Goal: Task Accomplishment & Management: Complete application form

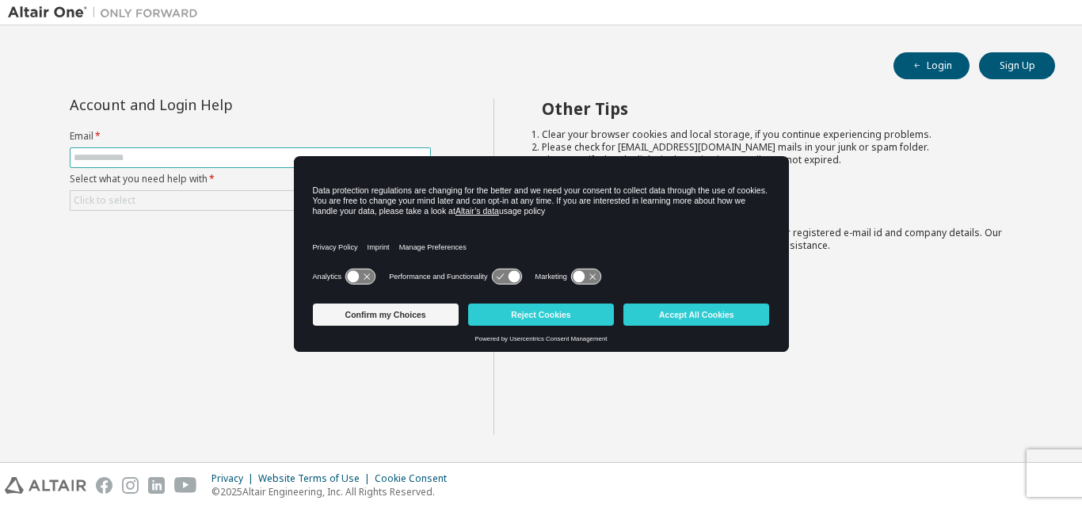
click at [142, 158] on input "text" at bounding box center [250, 157] width 353 height 13
click at [723, 322] on button "Accept All Cookies" at bounding box center [697, 314] width 146 height 22
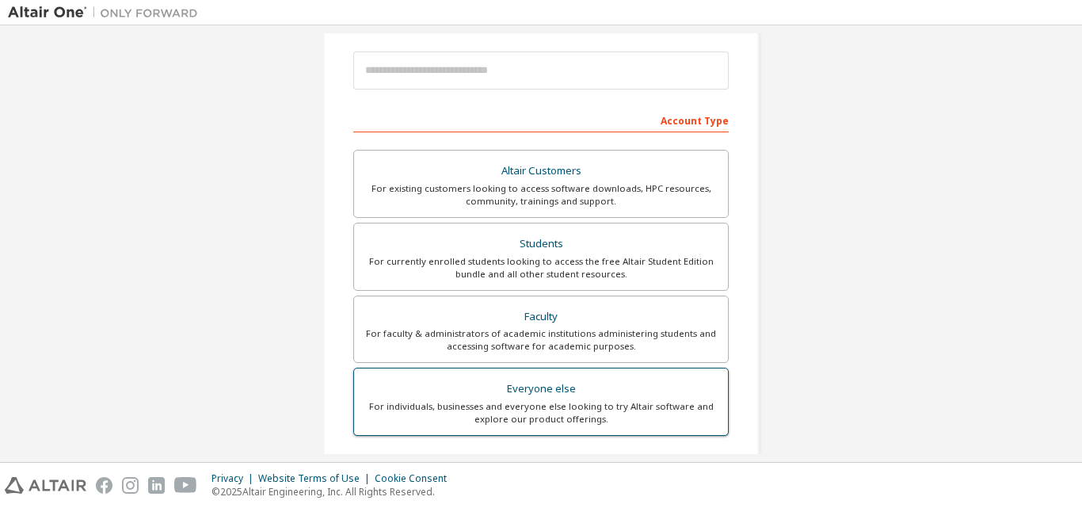
scroll to position [238, 0]
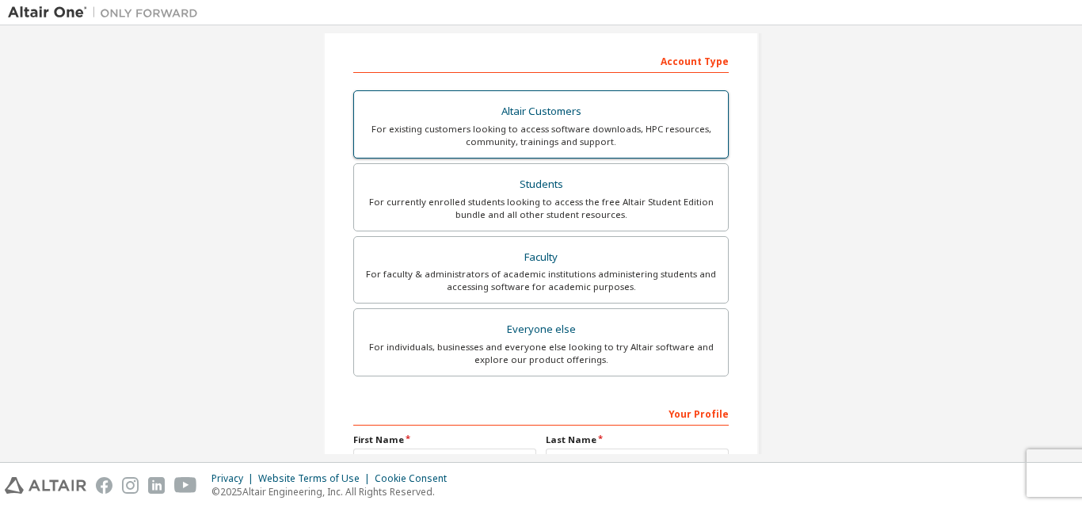
click at [525, 196] on div "For currently enrolled students looking to access the free Altair Student Editi…" at bounding box center [541, 208] width 355 height 25
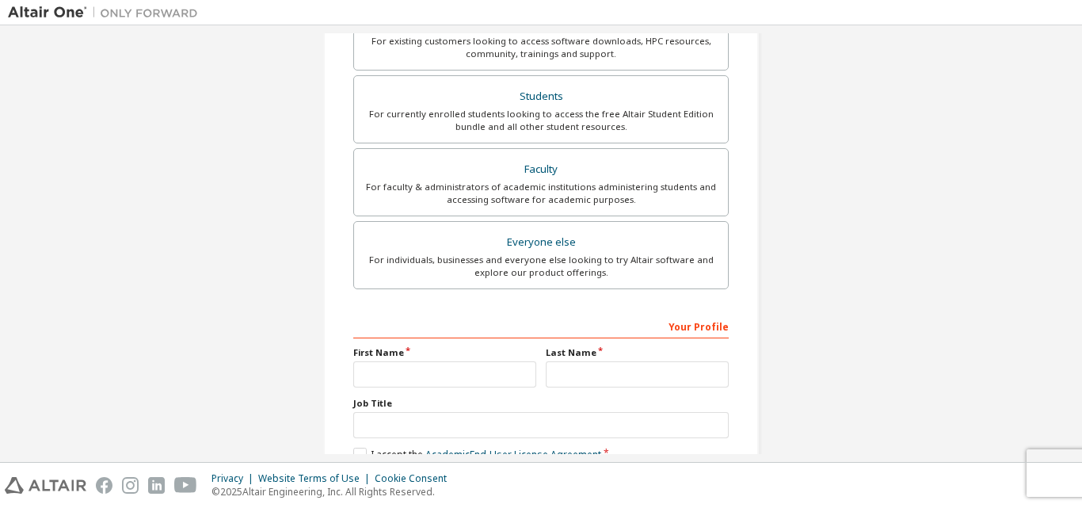
scroll to position [396, 0]
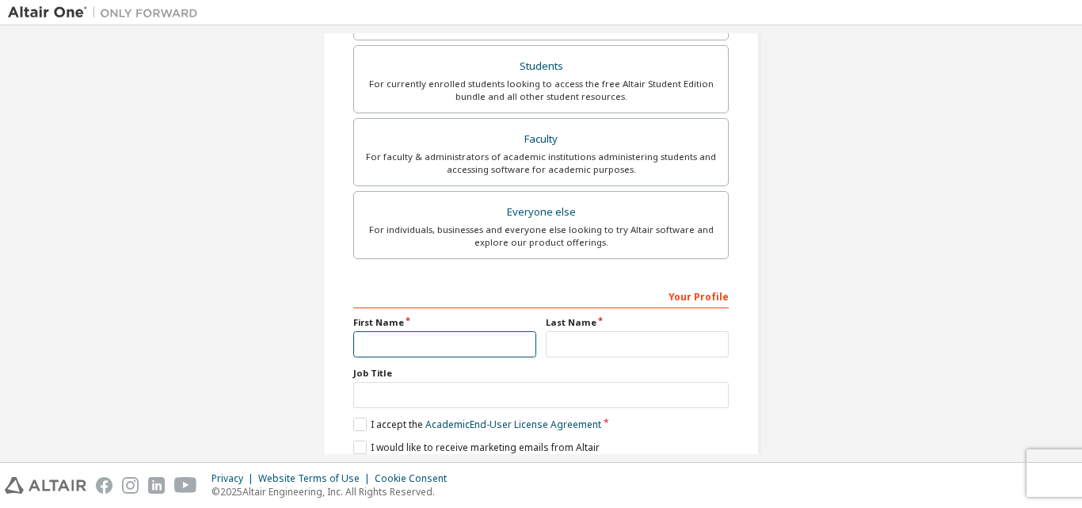
click at [501, 341] on input "text" at bounding box center [444, 344] width 183 height 26
type input "*****"
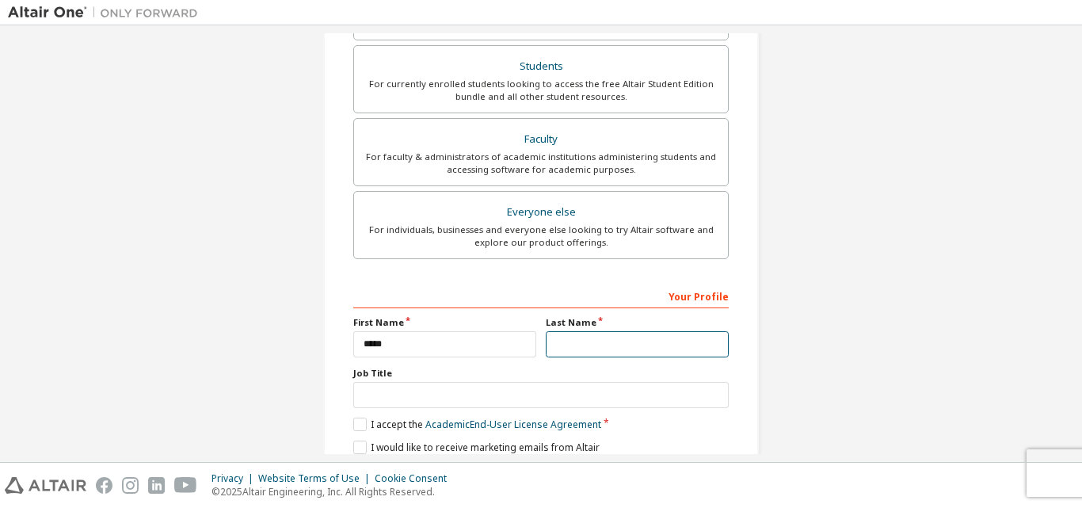
click at [578, 338] on input "text" at bounding box center [637, 344] width 183 height 26
type input "********"
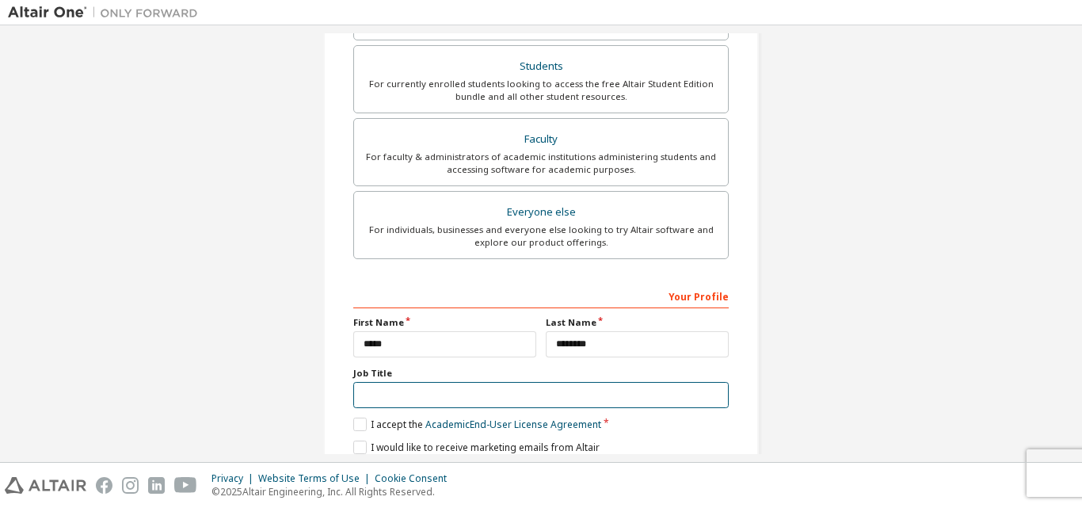
click at [479, 402] on input "text" at bounding box center [541, 395] width 376 height 26
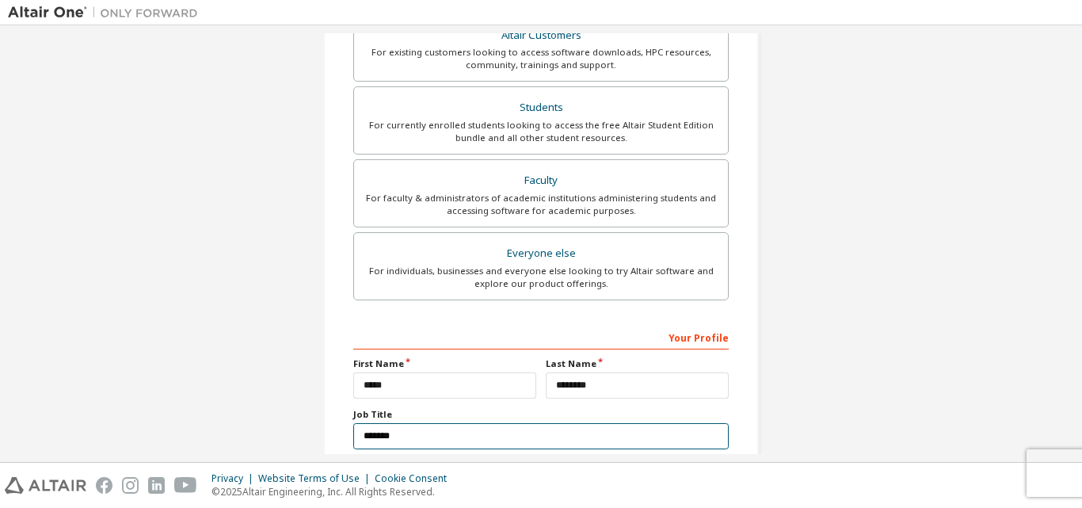
scroll to position [460, 0]
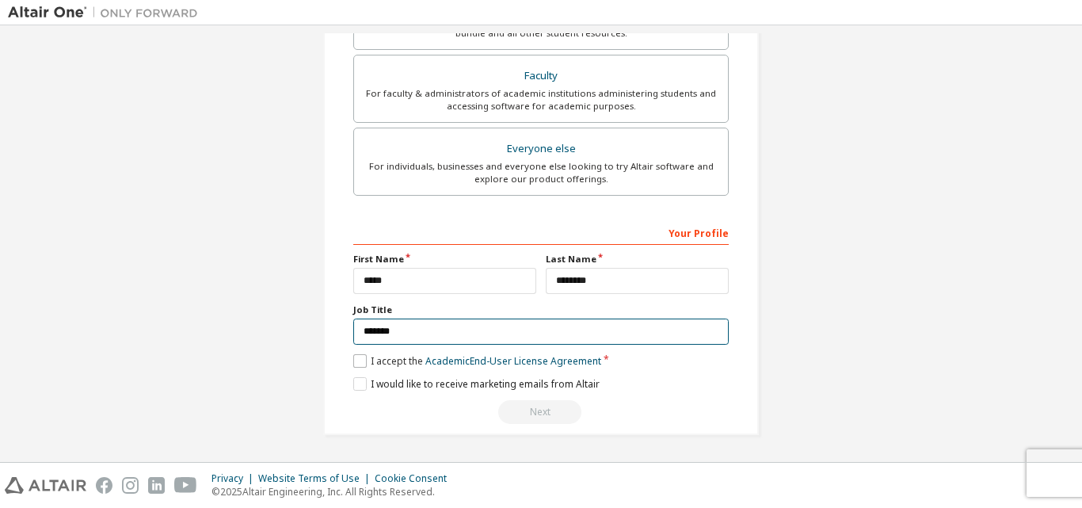
type input "*******"
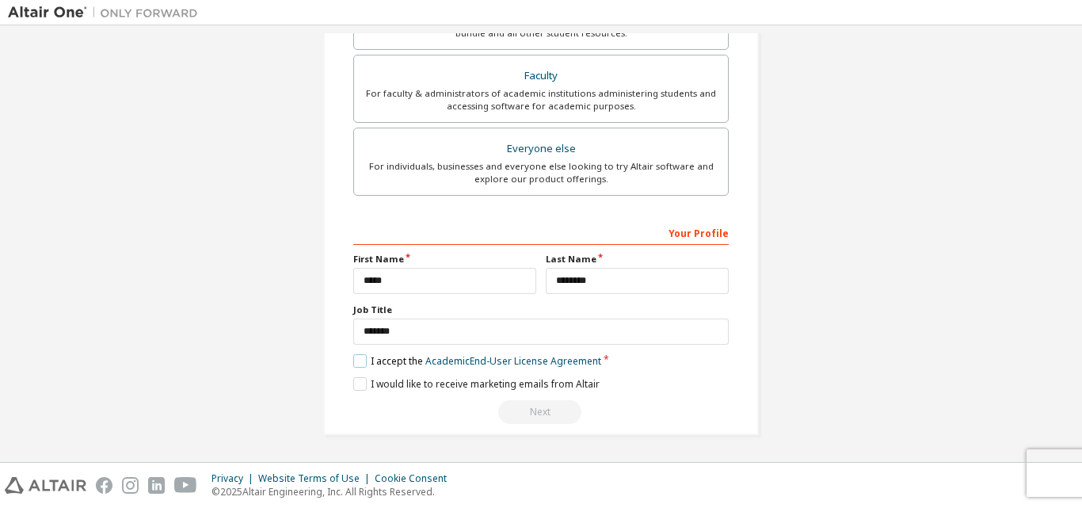
click at [361, 363] on label "I accept the Academic End-User License Agreement" at bounding box center [477, 360] width 248 height 13
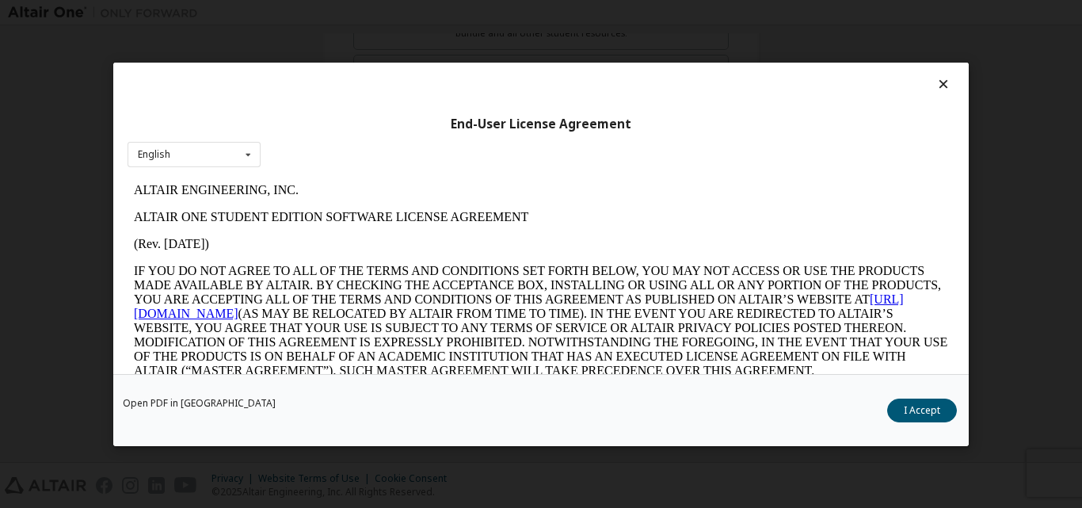
scroll to position [0, 0]
click at [247, 155] on icon at bounding box center [249, 154] width 20 height 25
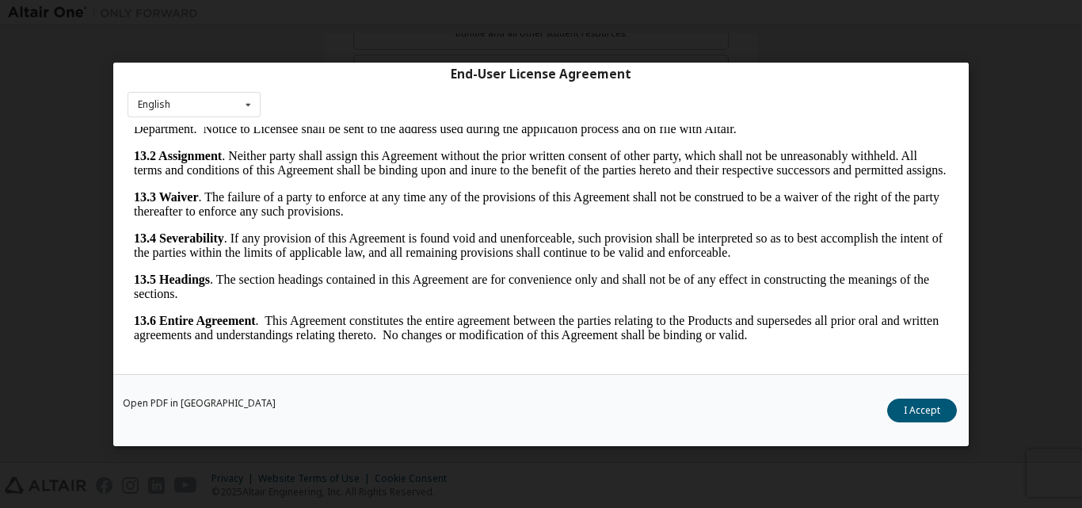
scroll to position [2629, 0]
click at [941, 413] on button "I Accept" at bounding box center [922, 410] width 70 height 24
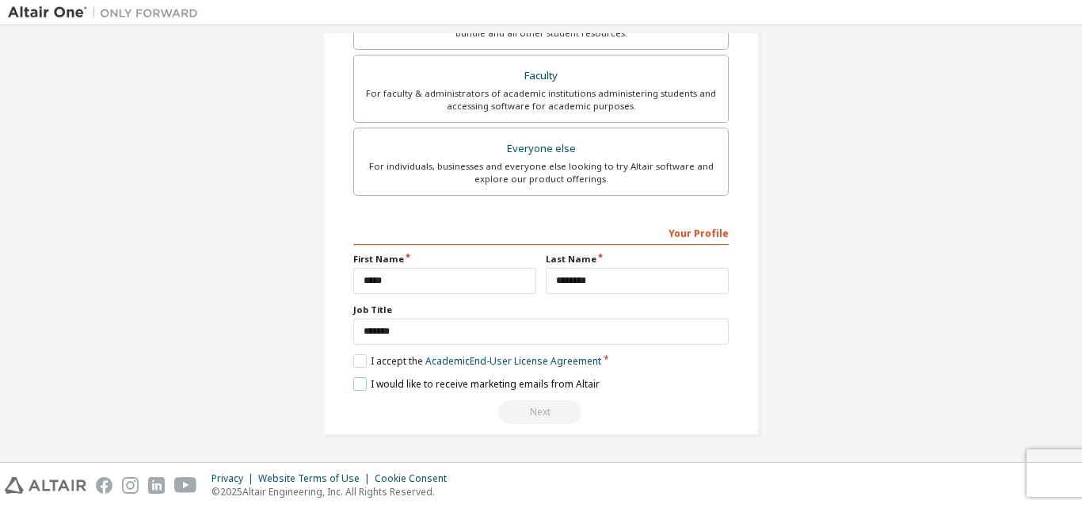
click at [358, 384] on label "I would like to receive marketing emails from Altair" at bounding box center [476, 383] width 246 height 13
click at [521, 391] on div "**********" at bounding box center [541, 321] width 376 height 205
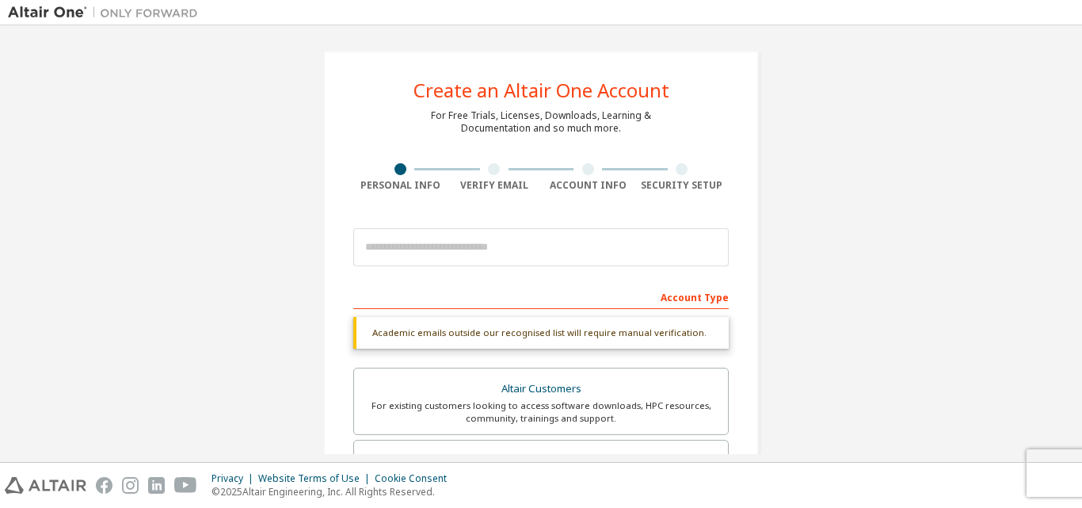
scroll to position [0, 0]
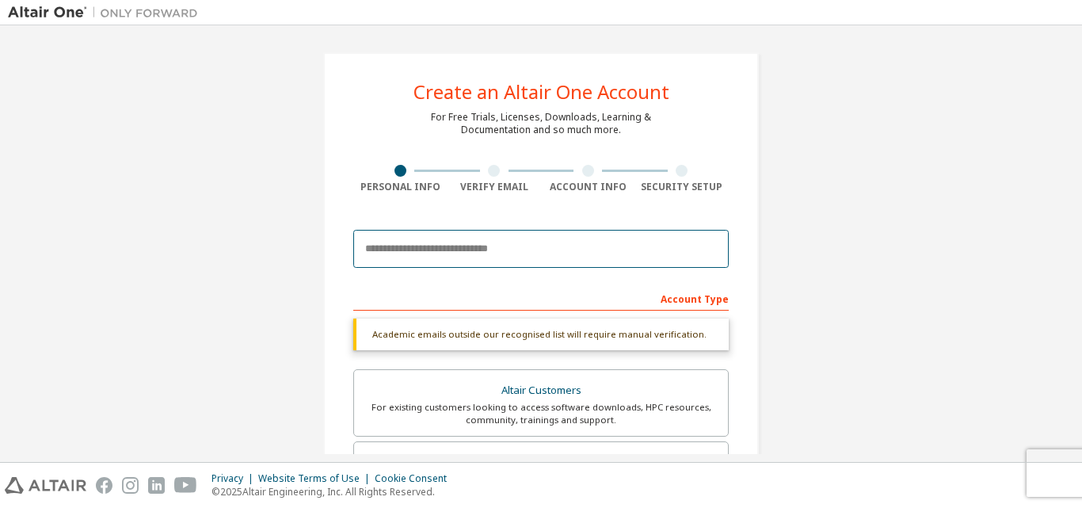
click at [432, 250] on input "email" at bounding box center [541, 249] width 376 height 38
type input "*"
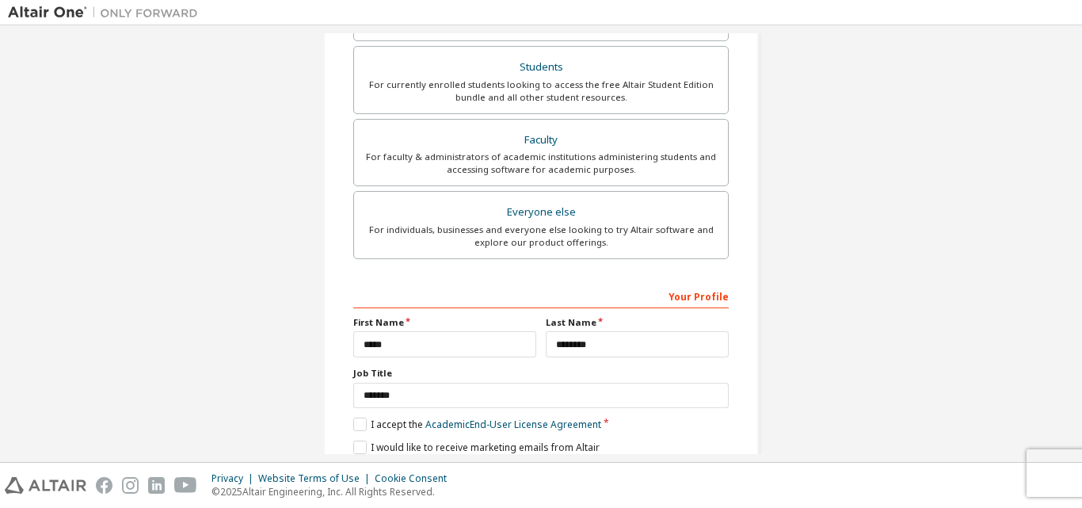
scroll to position [418, 0]
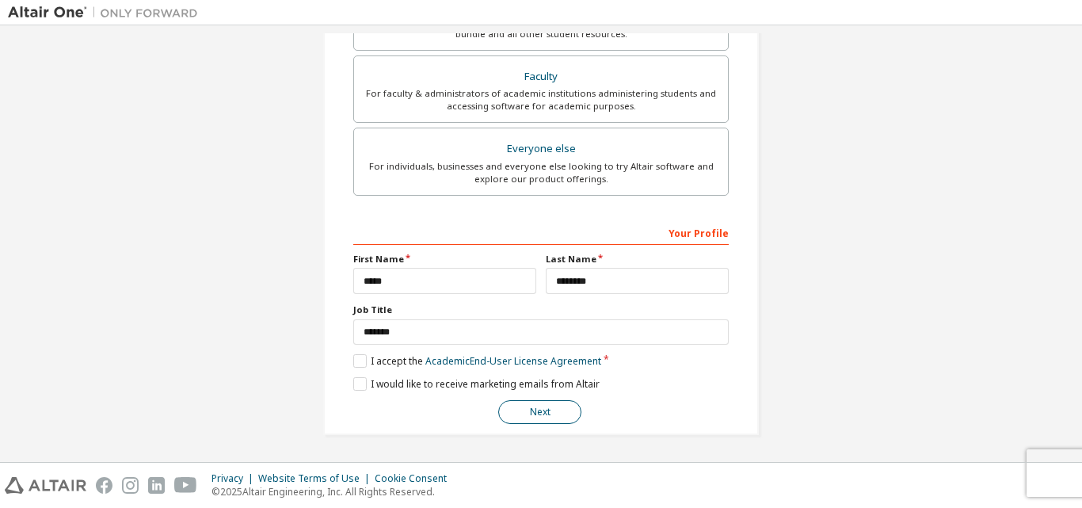
type input "**********"
click at [563, 413] on button "Next" at bounding box center [539, 412] width 83 height 24
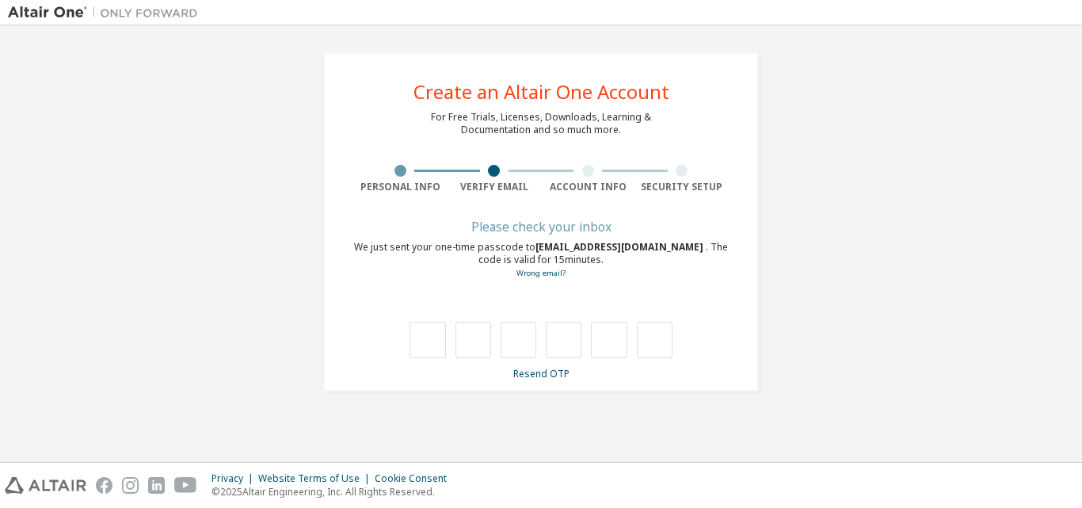
scroll to position [0, 0]
type input "*"
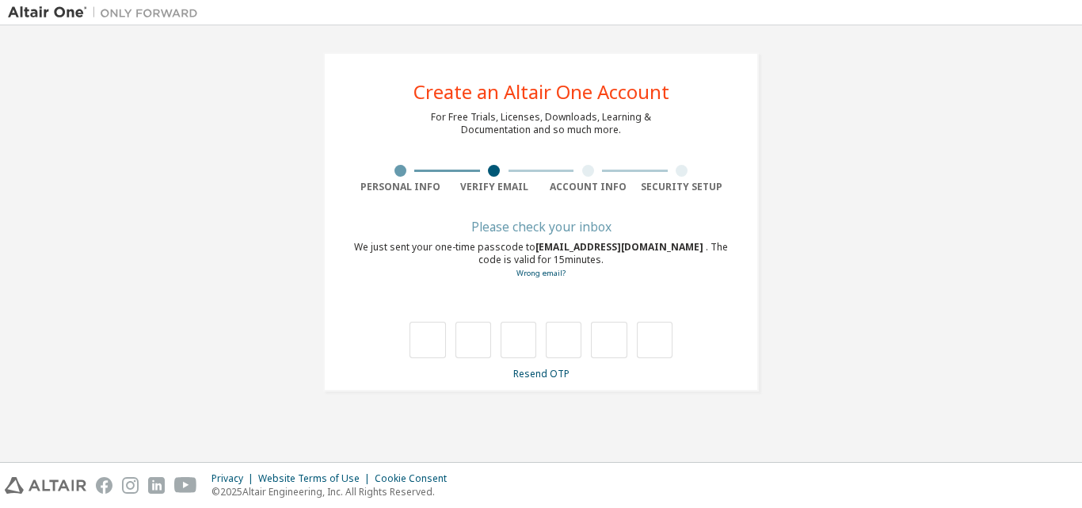
type input "*"
